Goal: Task Accomplishment & Management: Complete application form

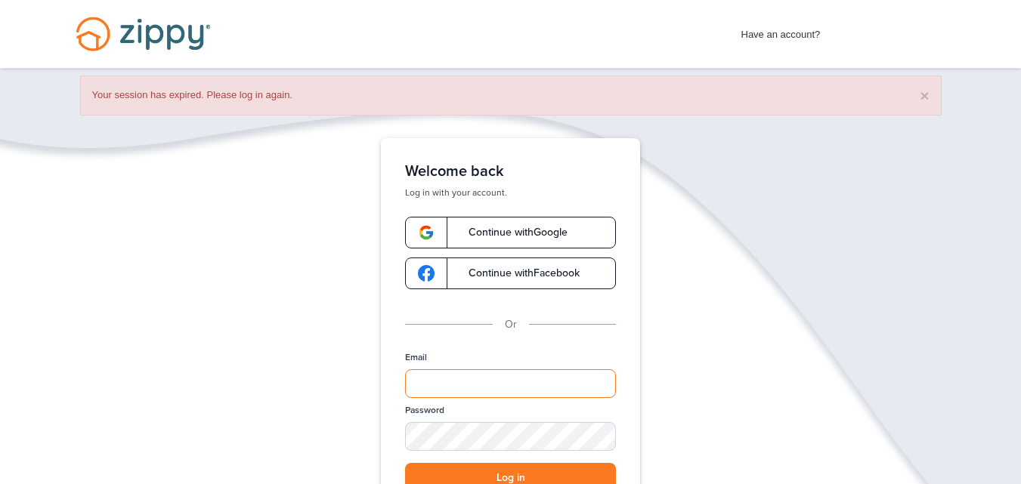
click at [441, 375] on input "Email" at bounding box center [510, 384] width 211 height 29
type input "**********"
click at [456, 415] on div "Password" at bounding box center [510, 433] width 211 height 59
click at [457, 420] on div "Password" at bounding box center [510, 433] width 211 height 59
click at [594, 437] on div "SHOW" at bounding box center [596, 438] width 33 height 14
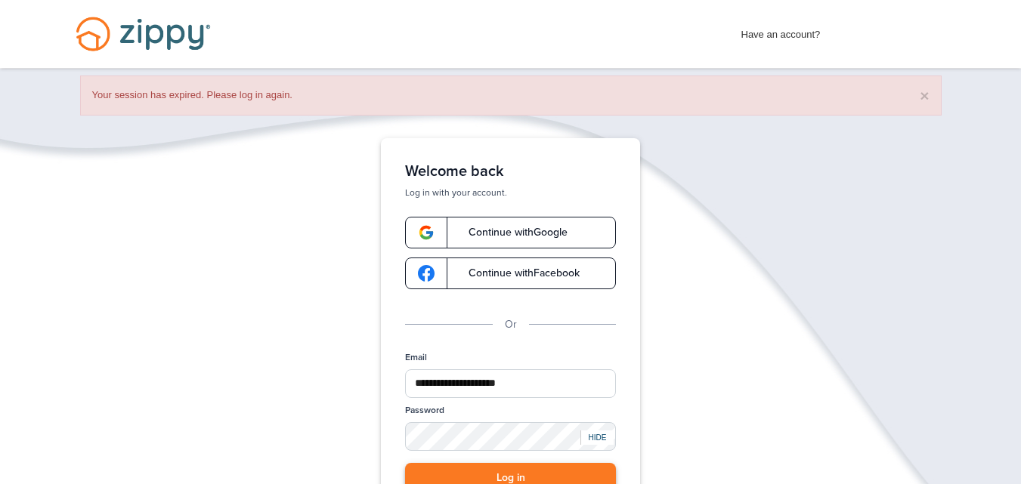
click at [531, 468] on button "Log in" at bounding box center [510, 478] width 211 height 31
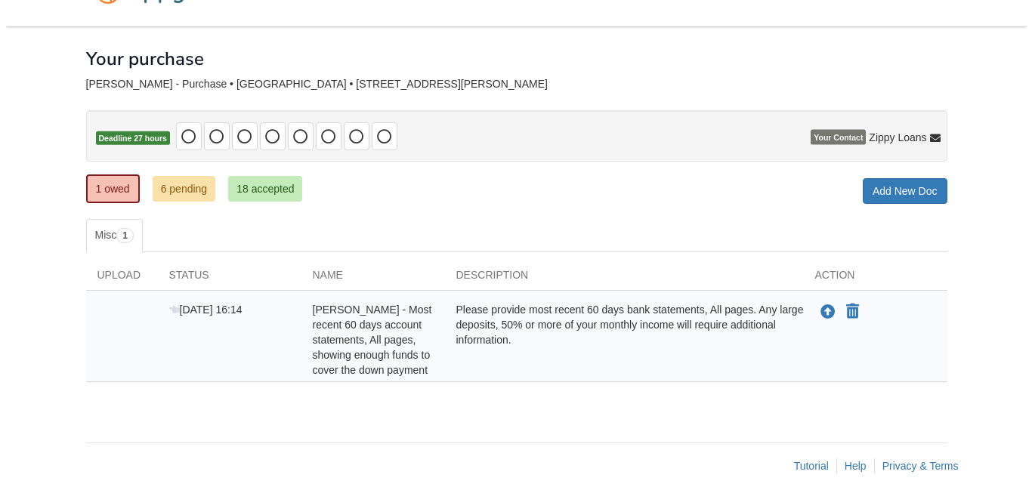
scroll to position [61, 0]
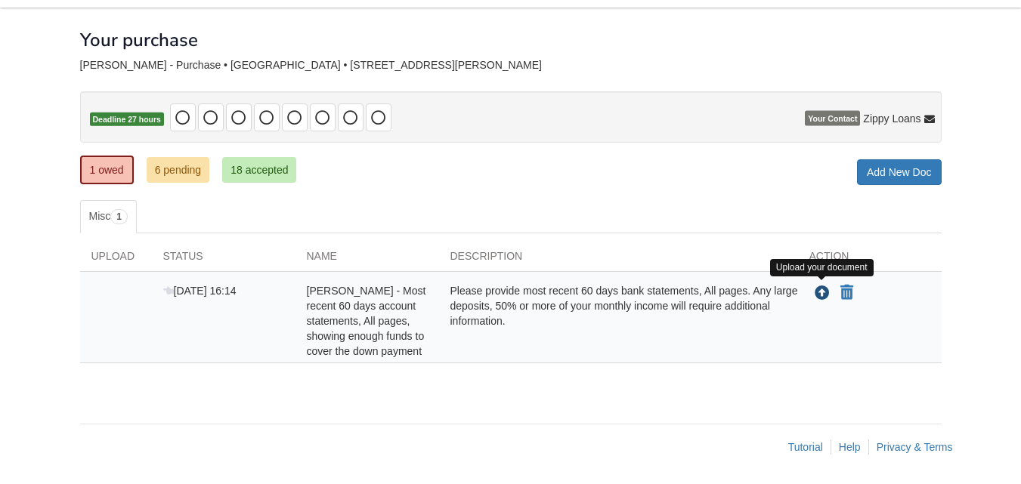
click at [819, 298] on icon "Upload Nicholas Moser - Most recent 60 days account statements, All pages, show…" at bounding box center [822, 293] width 15 height 15
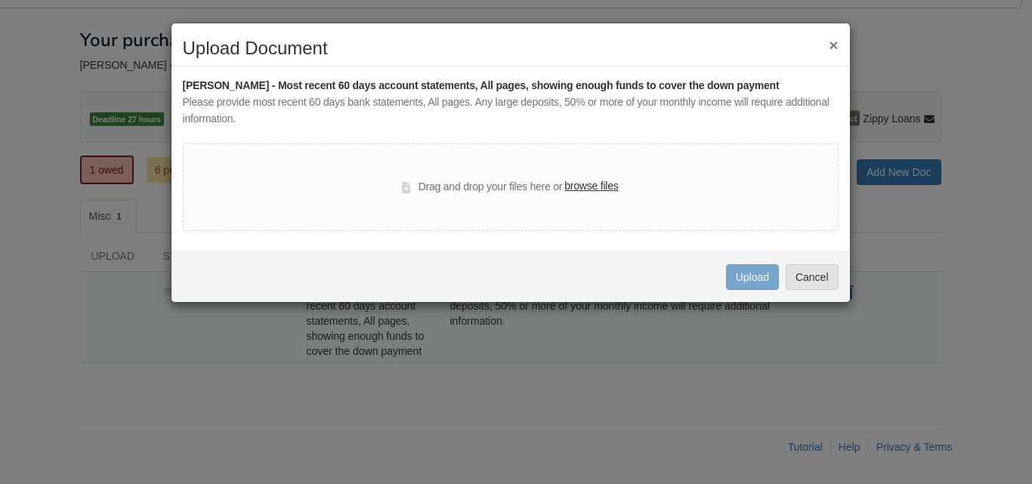
click at [580, 182] on label "browse files" at bounding box center [591, 186] width 54 height 17
click at [0, 0] on input "browse files" at bounding box center [0, 0] width 0 height 0
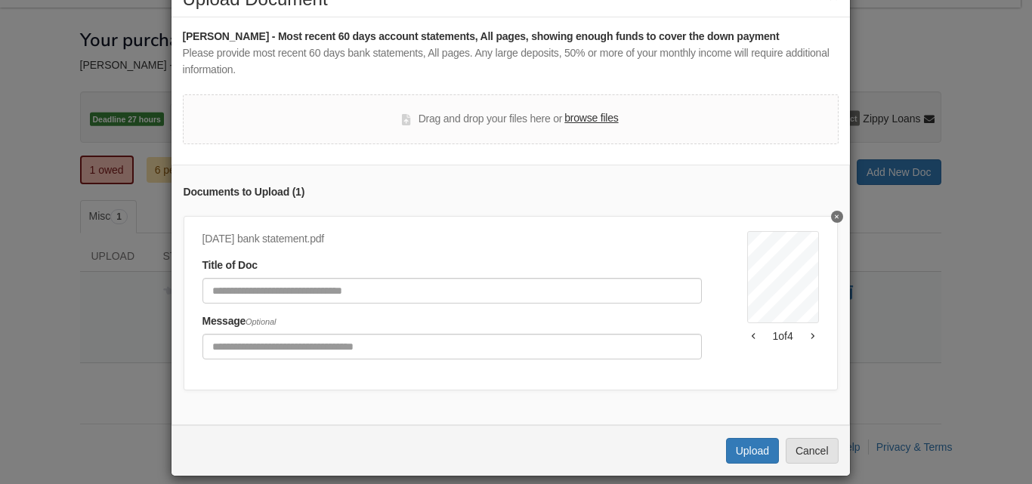
scroll to position [76, 0]
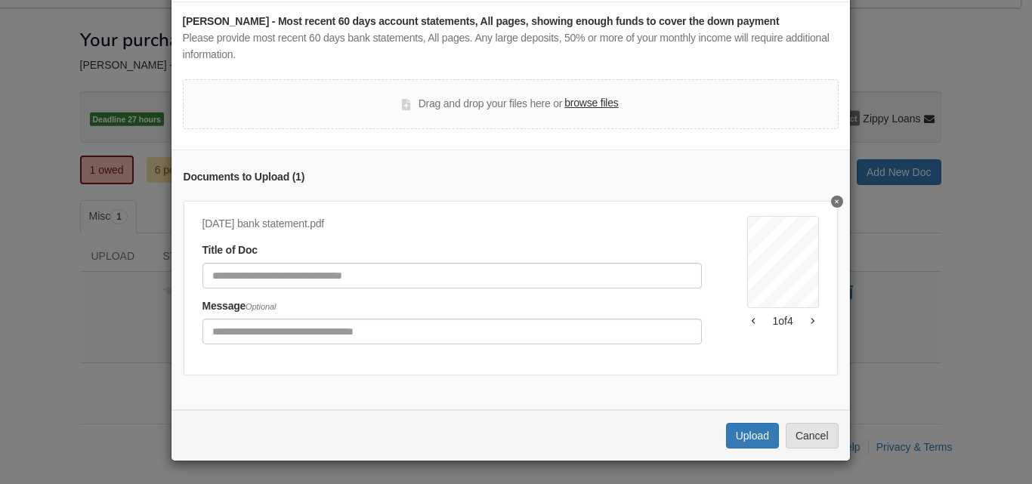
click at [601, 95] on label "browse files" at bounding box center [591, 103] width 54 height 17
click at [0, 0] on input "browse files" at bounding box center [0, 0] width 0 height 0
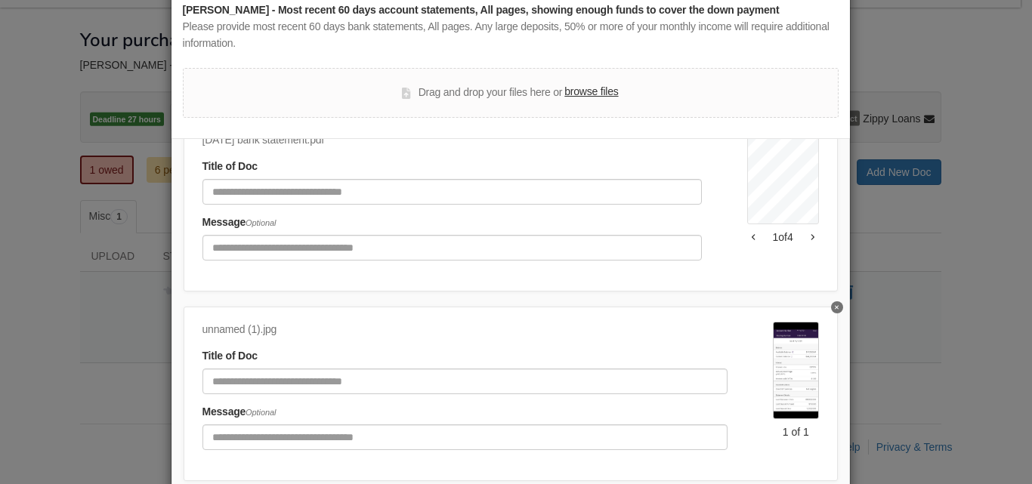
scroll to position [84, 0]
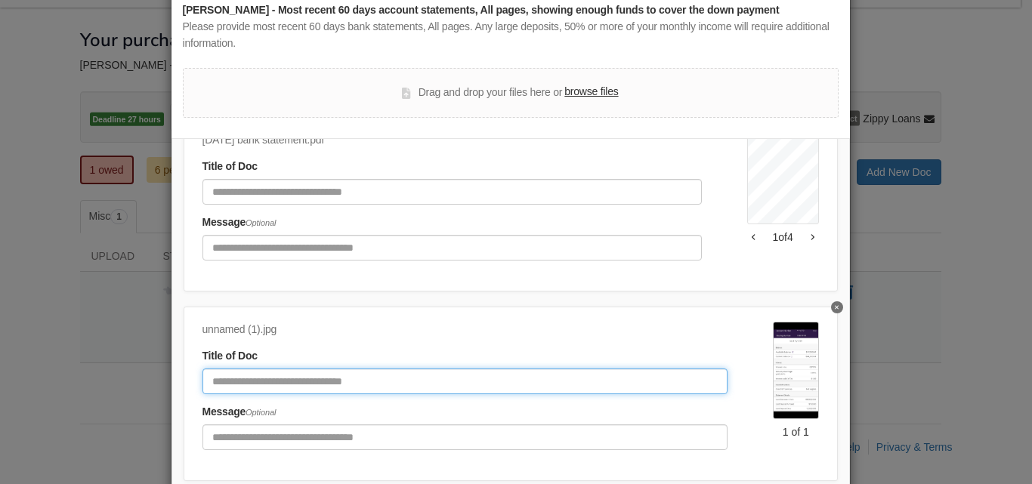
click at [311, 369] on input "Document Title" at bounding box center [466, 382] width 526 height 26
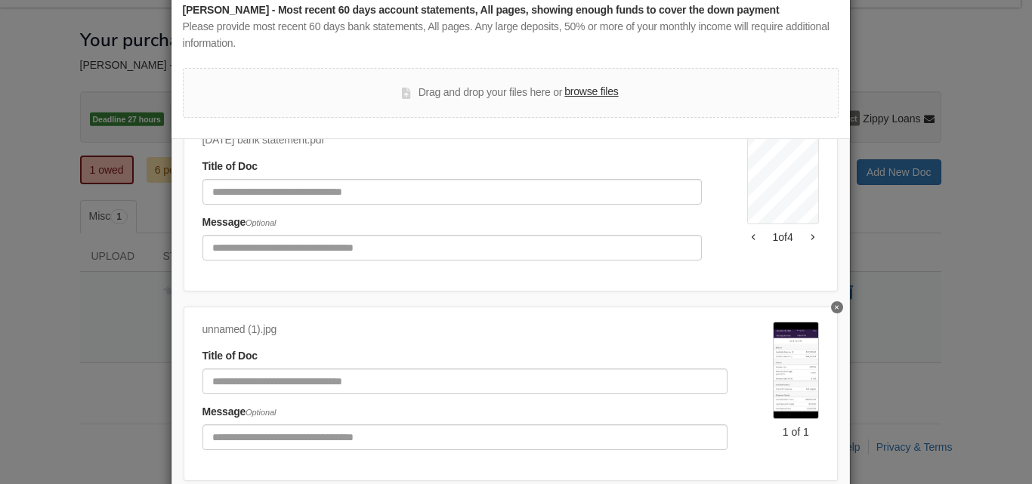
click at [574, 281] on div "Documents to Upload ( 2 ) [DATE] bank statement.pdf Title of Doc Message Option…" at bounding box center [511, 327] width 679 height 378
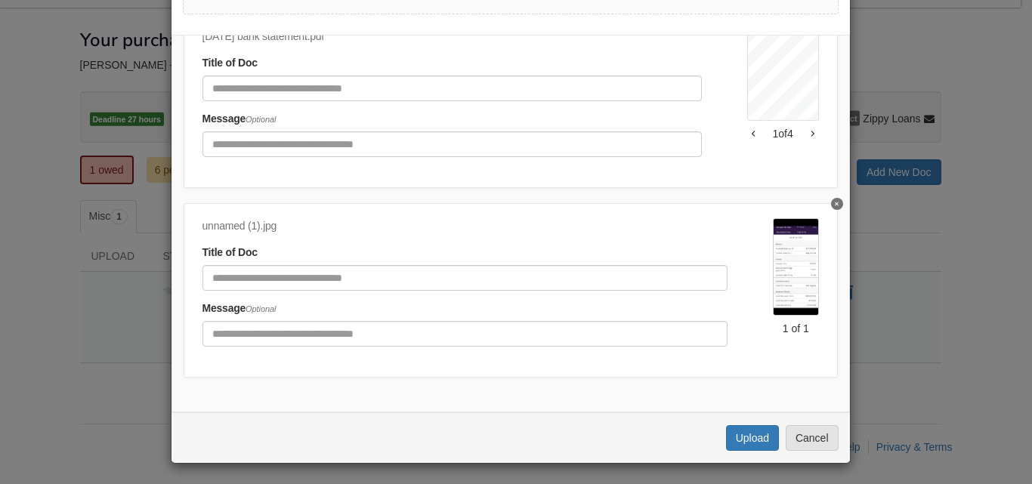
scroll to position [181, 0]
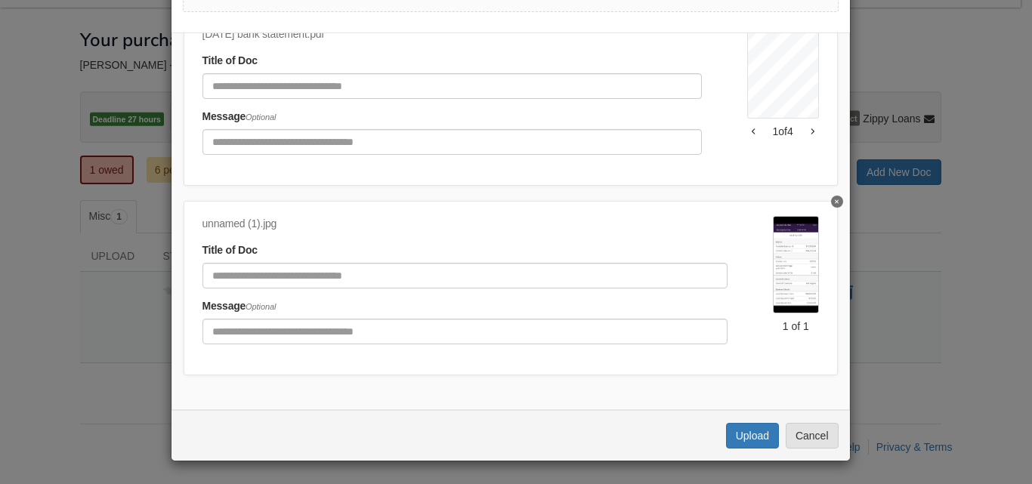
click at [726, 418] on div "Uploading... Upload Cancel" at bounding box center [511, 435] width 679 height 51
click at [750, 437] on button "Upload" at bounding box center [752, 436] width 53 height 26
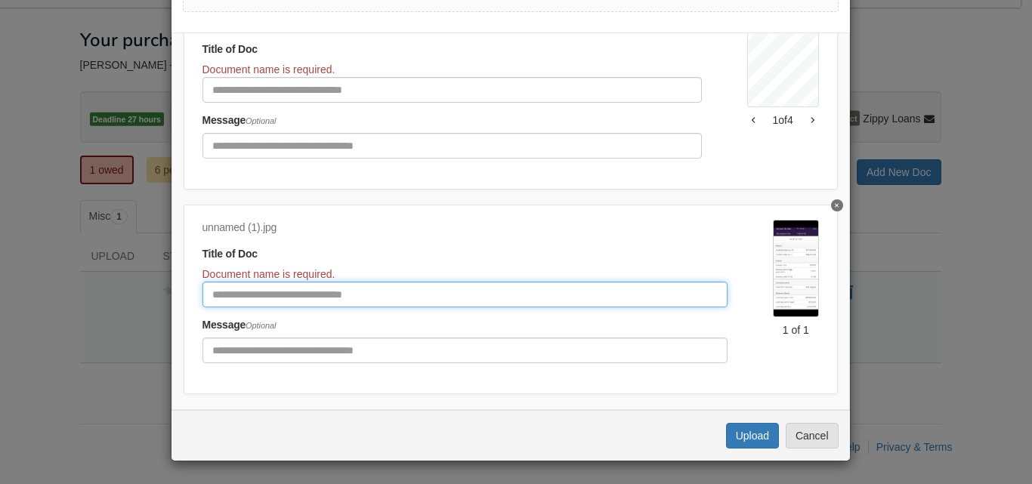
click at [312, 289] on input "Document Title" at bounding box center [466, 295] width 526 height 26
type input "**********"
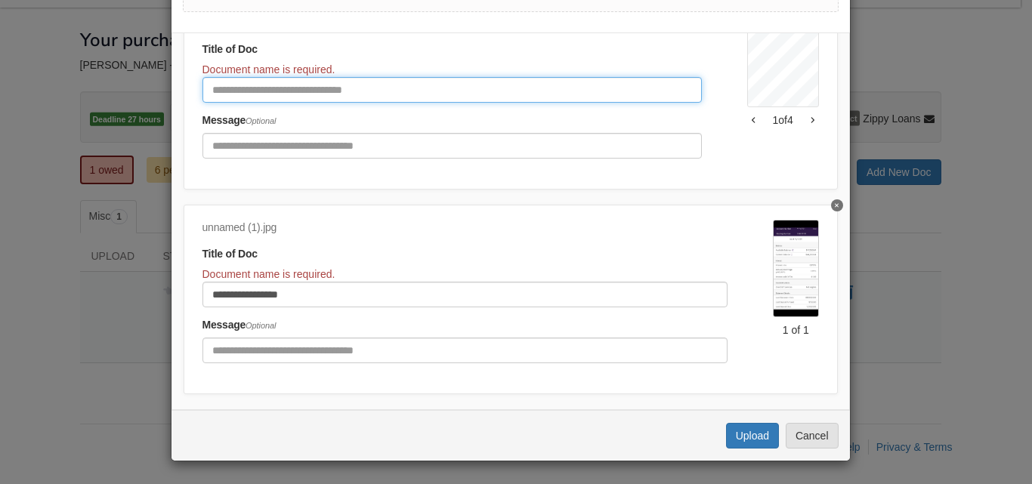
click at [313, 103] on input "Document Title" at bounding box center [453, 90] width 500 height 26
type input "**********"
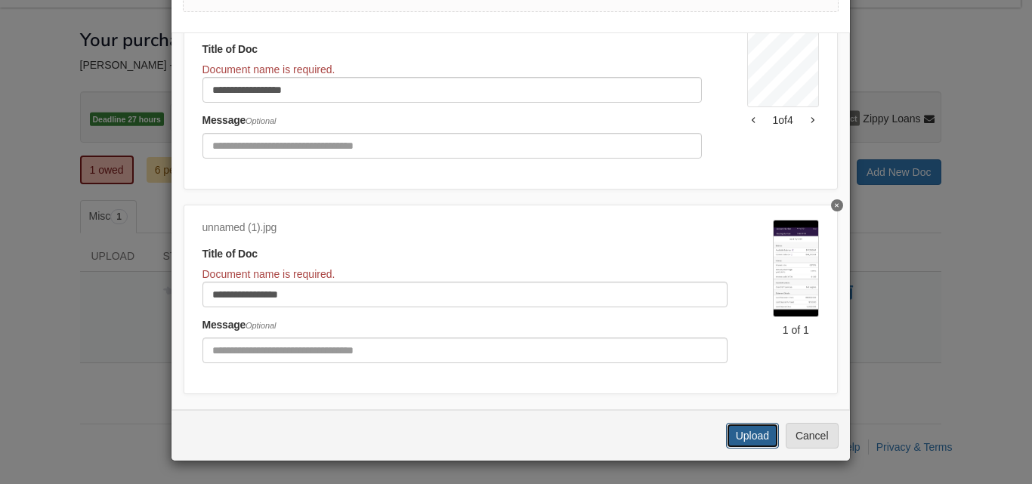
click at [736, 432] on button "Upload" at bounding box center [752, 436] width 53 height 26
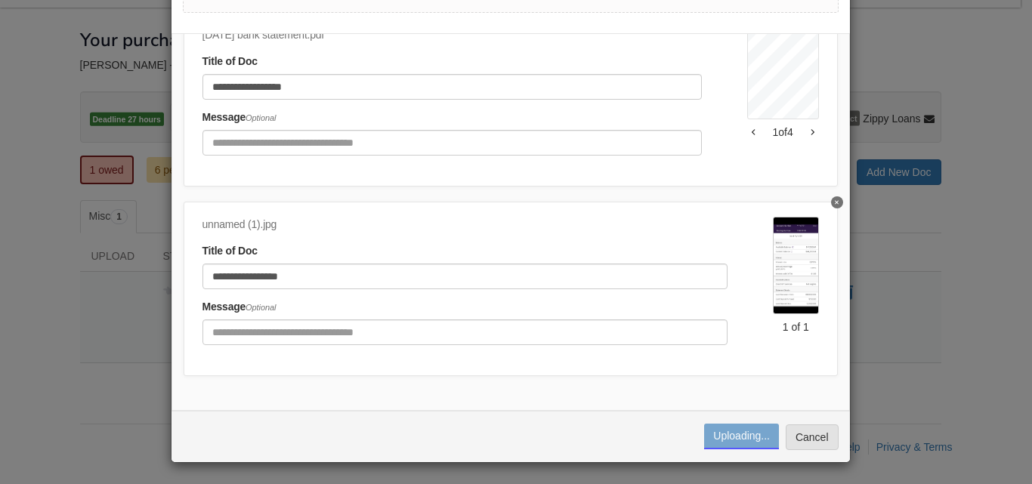
scroll to position [182, 0]
